Goal: Task Accomplishment & Management: Use online tool/utility

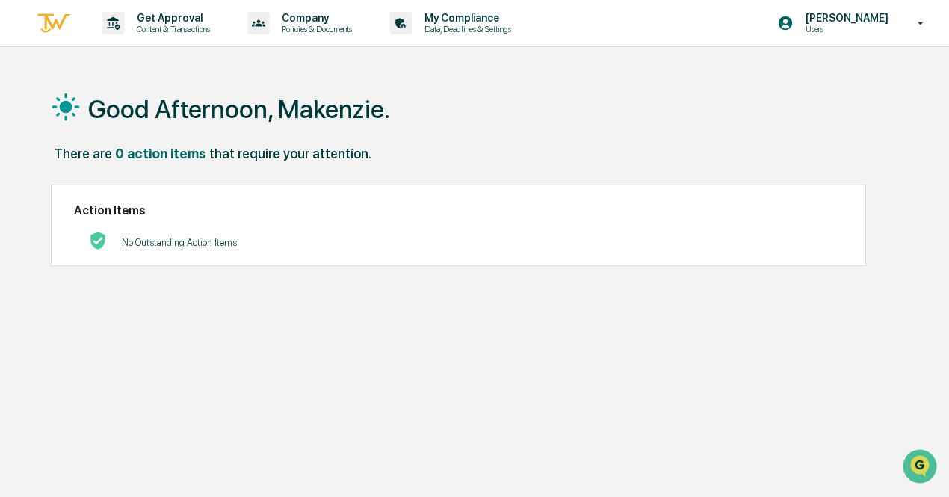
click at [217, 254] on div "No Outstanding Action Items" at bounding box center [179, 242] width 115 height 31
click at [163, 24] on p "Content & Transactions" at bounding box center [171, 29] width 93 height 10
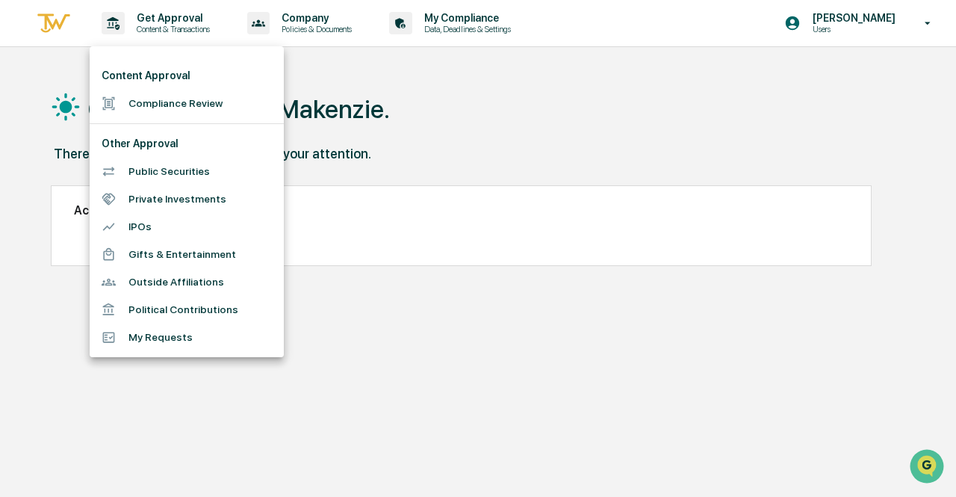
click at [173, 108] on li "Compliance Review" at bounding box center [187, 104] width 194 height 28
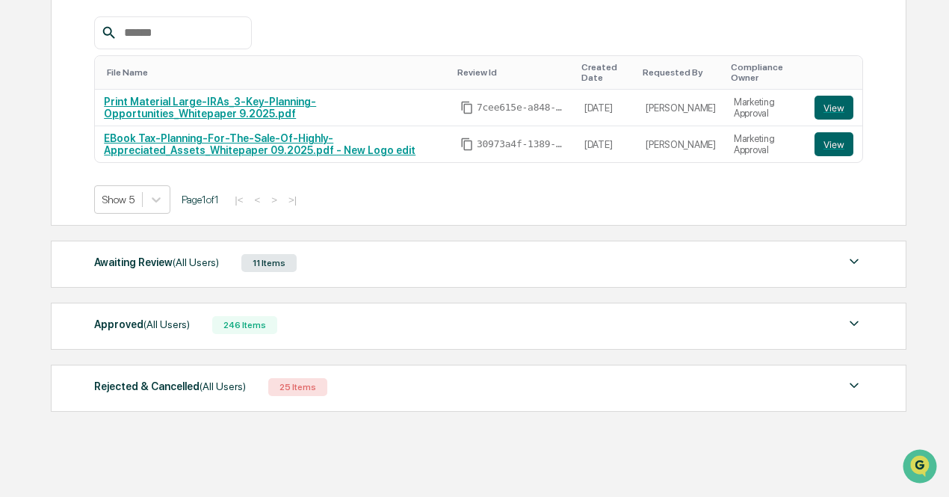
scroll to position [267, 0]
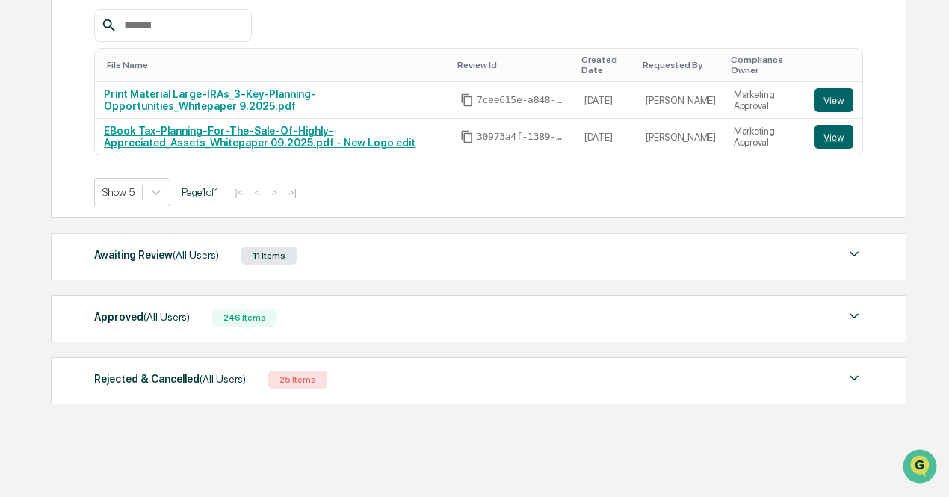
click at [147, 264] on div "Awaiting Review (All Users)" at bounding box center [156, 254] width 125 height 19
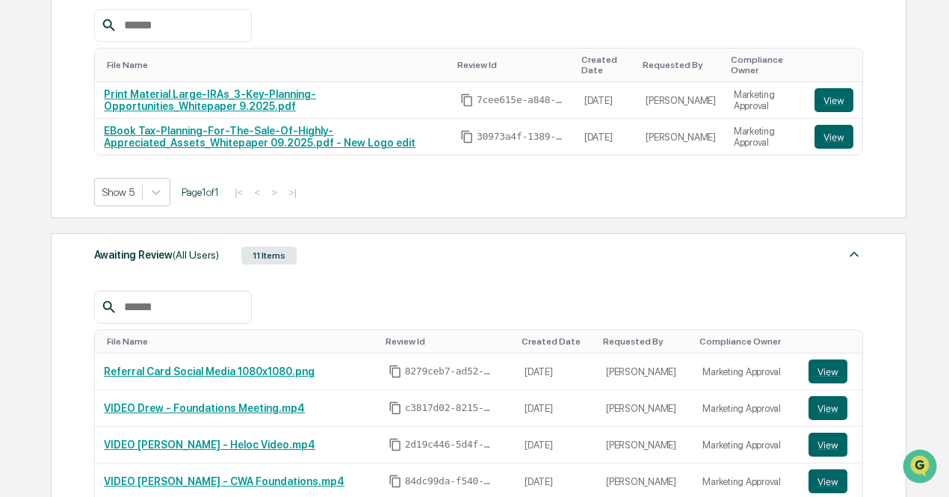
scroll to position [417, 0]
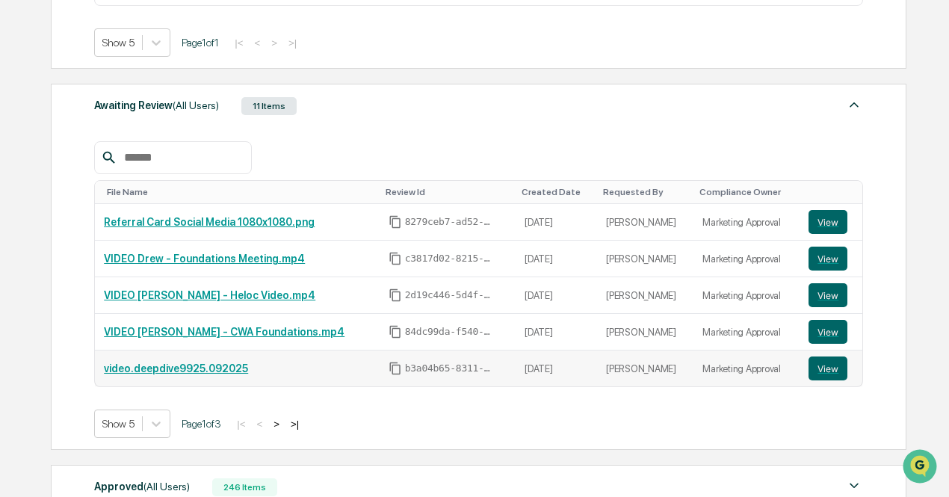
click at [226, 364] on link "video.deepdive9925.092025" at bounding box center [176, 368] width 144 height 12
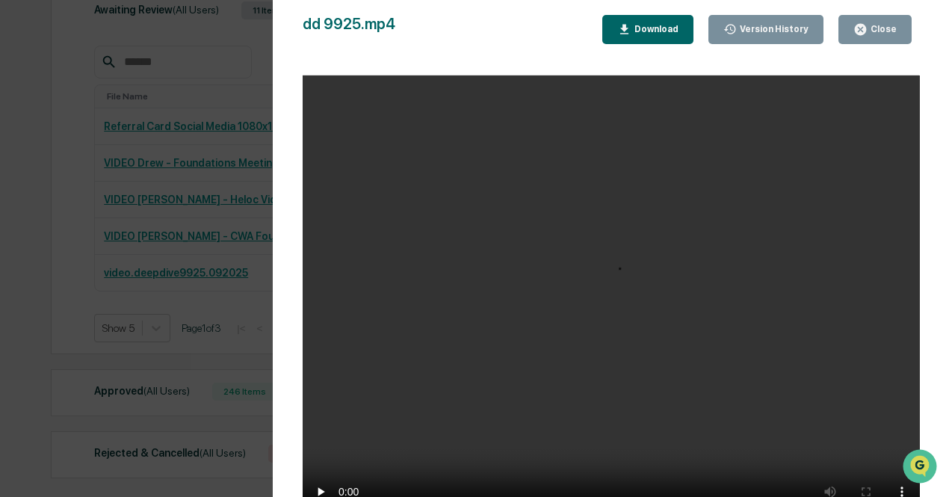
scroll to position [566, 0]
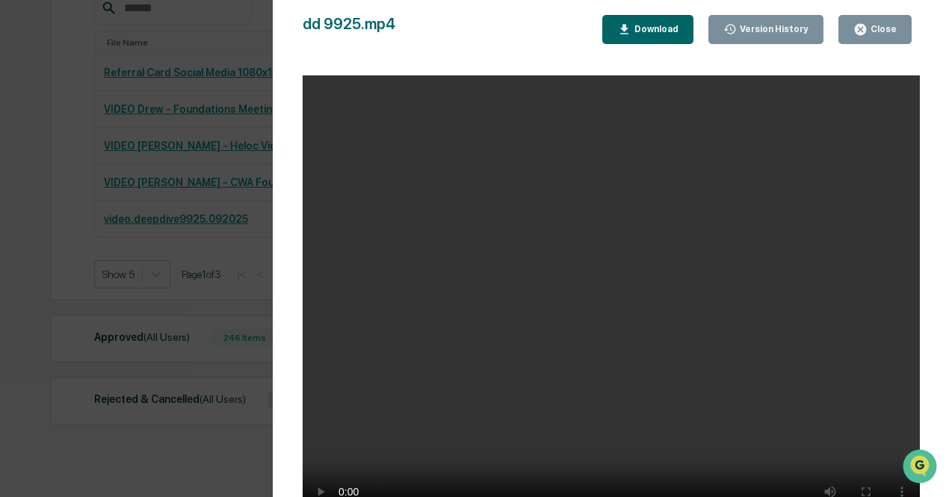
click at [629, 285] on video "Your browser does not support the video tag." at bounding box center [611, 301] width 617 height 452
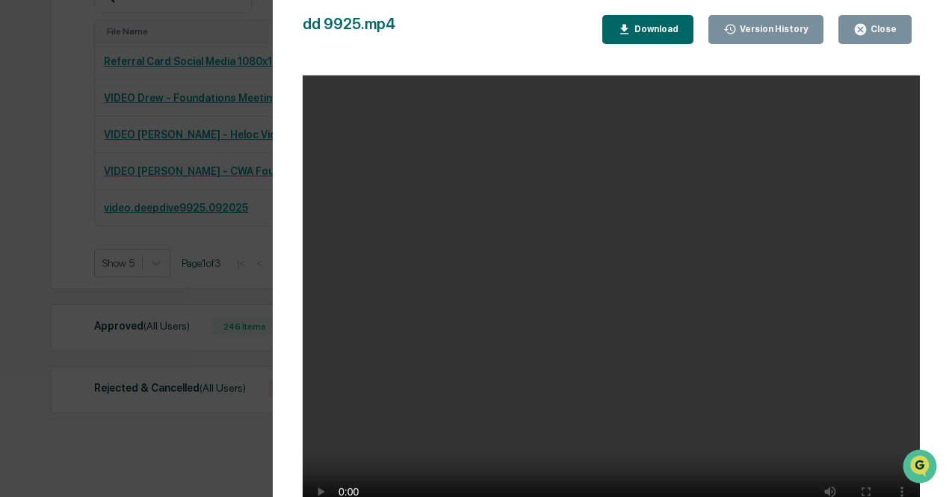
scroll to position [584, 0]
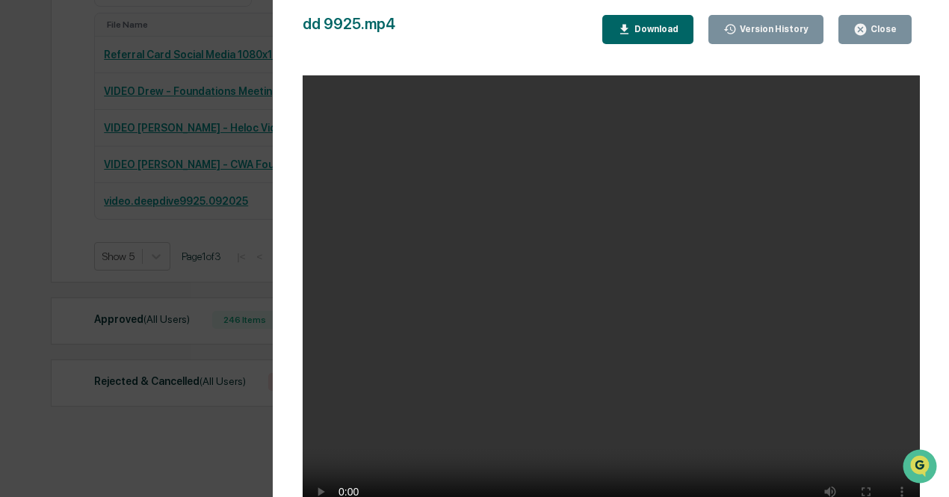
click at [865, 25] on icon "button" at bounding box center [860, 29] width 11 height 11
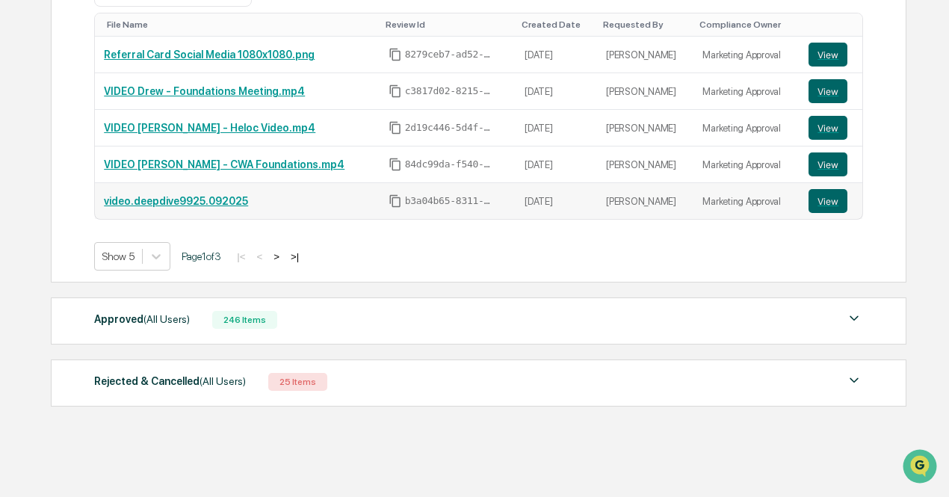
click at [170, 195] on link "video.deepdive9925.092025" at bounding box center [176, 201] width 144 height 12
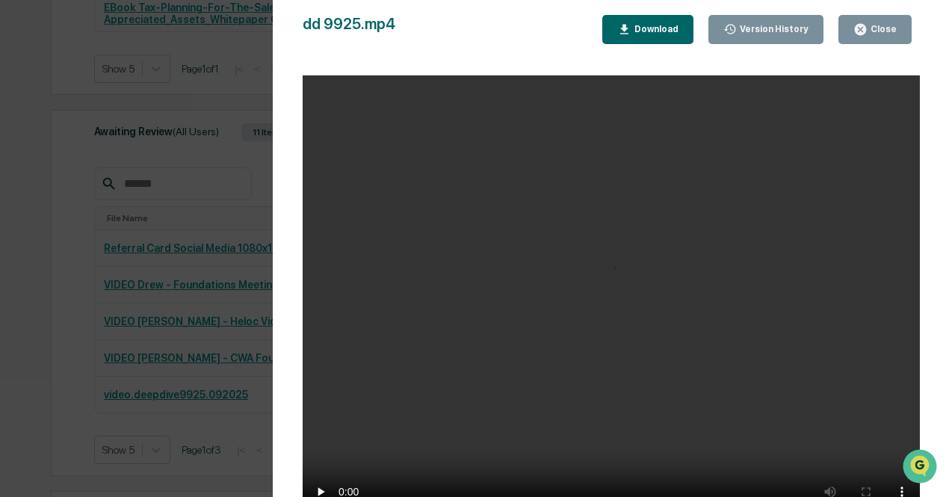
scroll to position [211, 0]
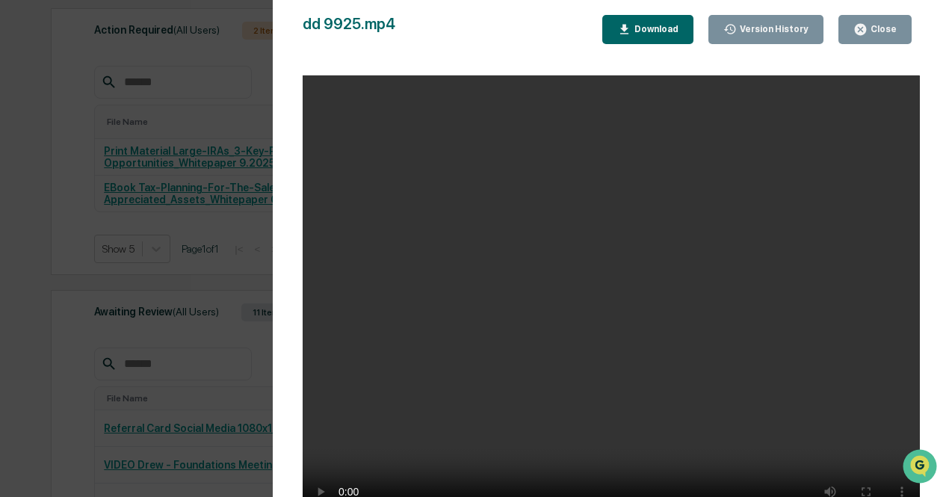
click at [886, 21] on button "Close" at bounding box center [874, 29] width 73 height 29
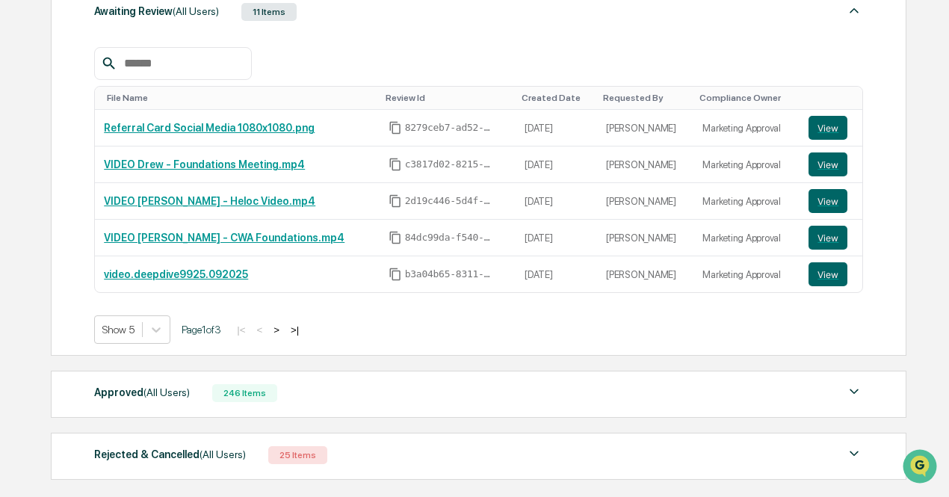
scroll to position [584, 0]
